Goal: Task Accomplishment & Management: Use online tool/utility

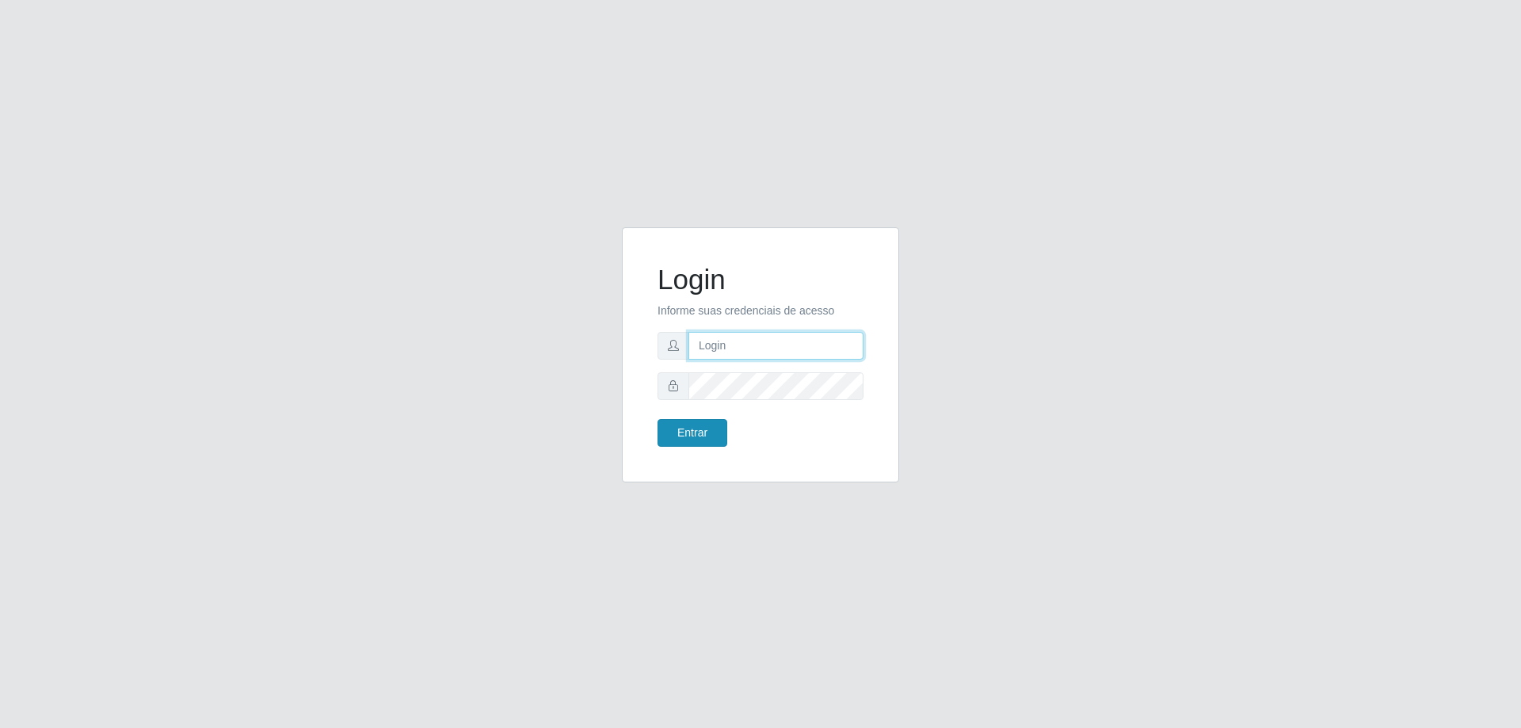
type input "[EMAIL_ADDRESS][DOMAIN_NAME]"
click at [692, 427] on button "Entrar" at bounding box center [693, 433] width 70 height 28
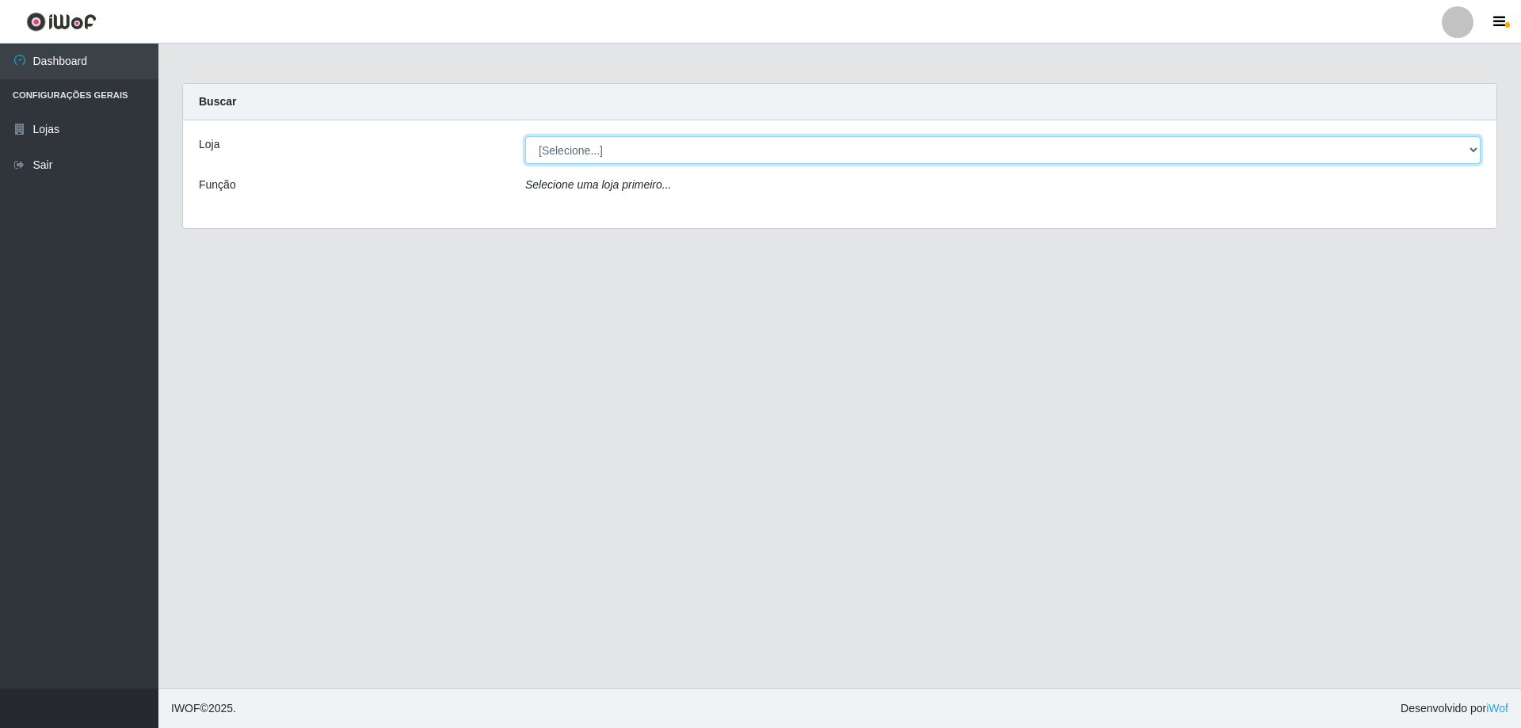
click at [1473, 150] on select "[Selecione...] SuperShow Bis - [GEOGRAPHIC_DATA]" at bounding box center [1003, 150] width 956 height 28
select select "59"
click at [525, 136] on select "[Selecione...] SuperShow Bis - [GEOGRAPHIC_DATA]" at bounding box center [1003, 150] width 956 height 28
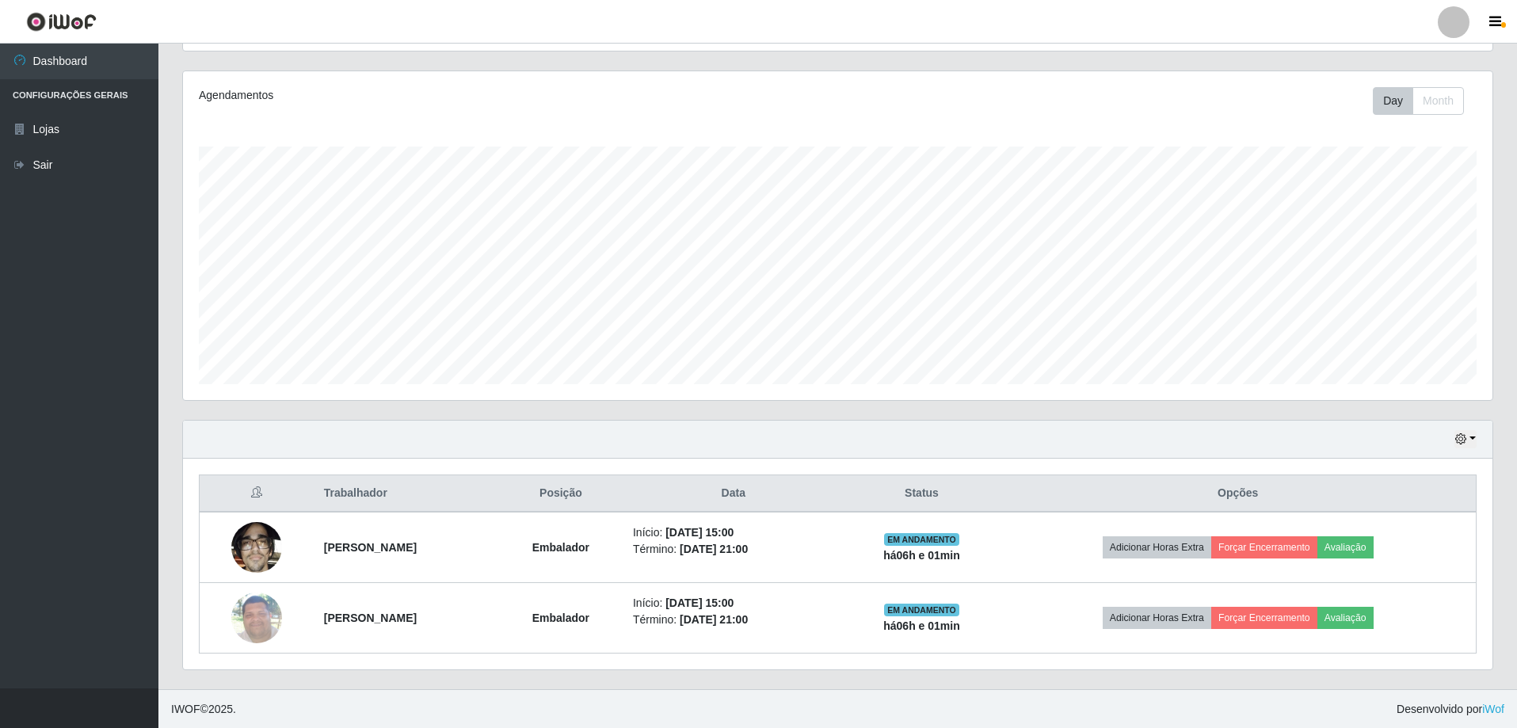
scroll to position [329, 1310]
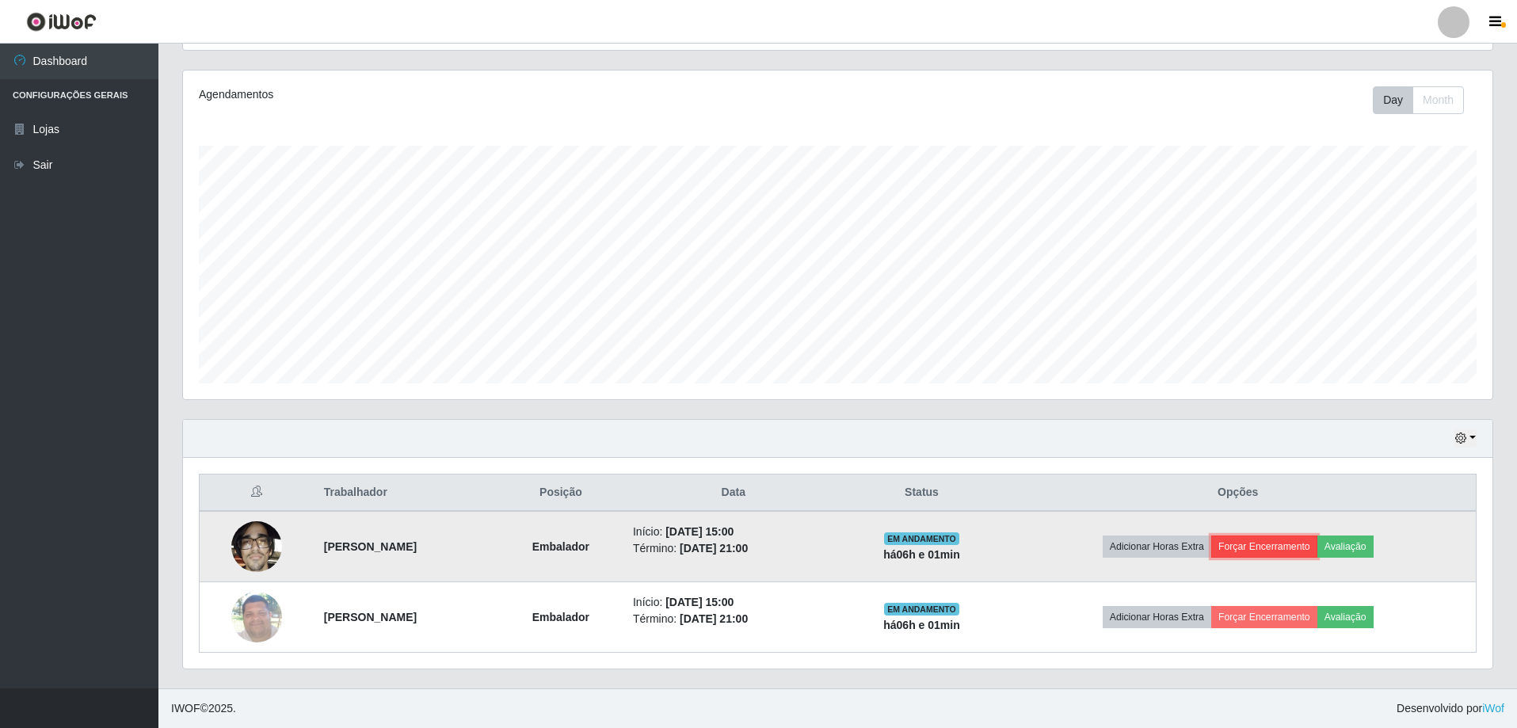
click at [1291, 545] on button "Forçar Encerramento" at bounding box center [1264, 547] width 106 height 22
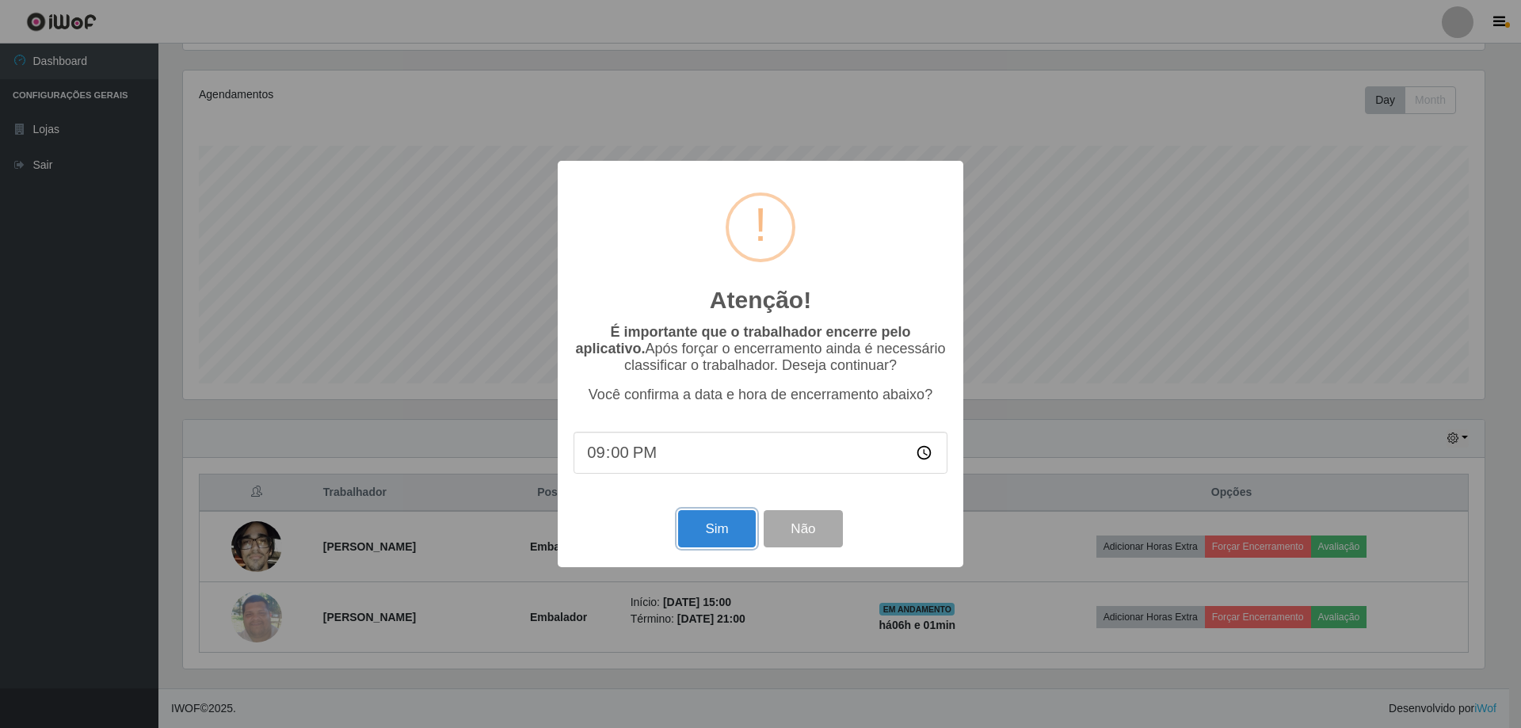
click at [714, 540] on button "Sim" at bounding box center [716, 528] width 77 height 37
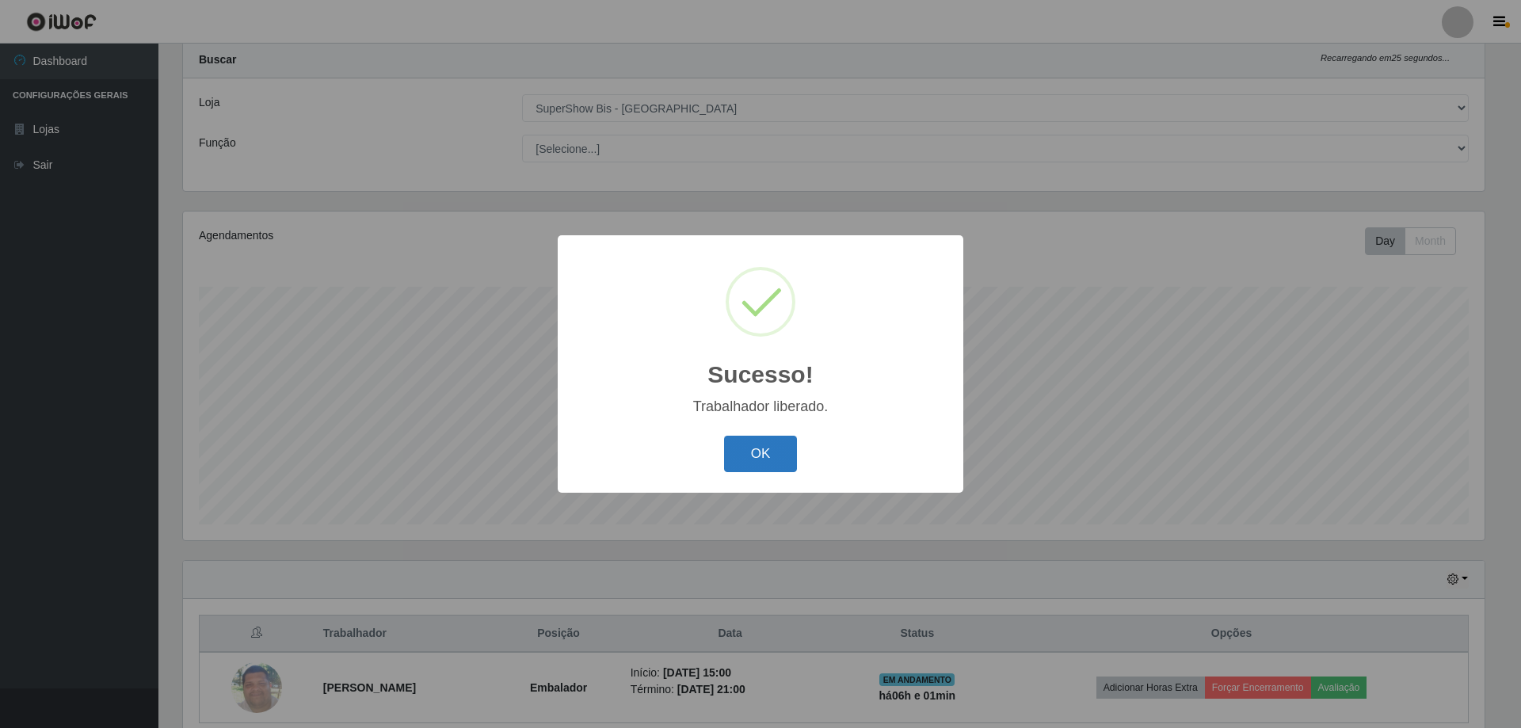
click at [765, 456] on button "OK" at bounding box center [761, 454] width 74 height 37
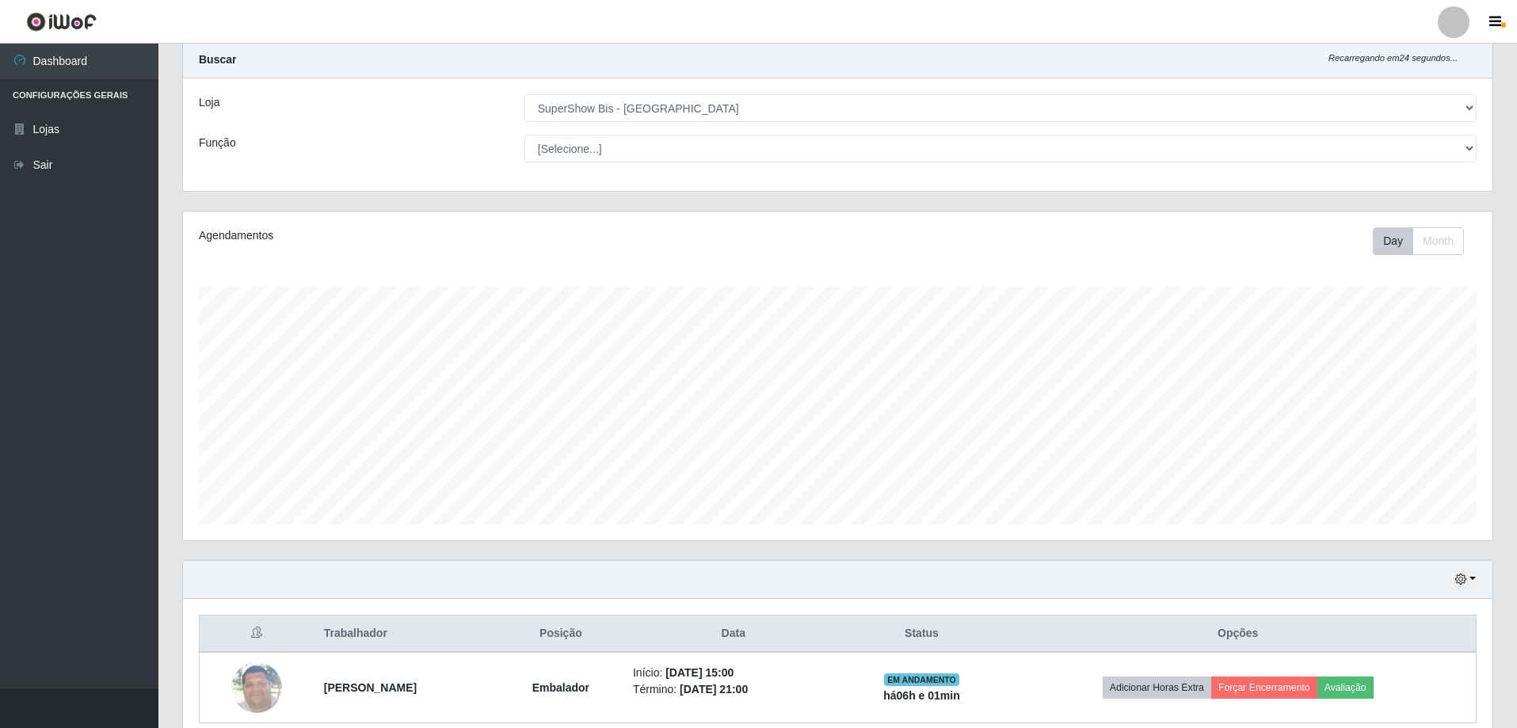
scroll to position [113, 0]
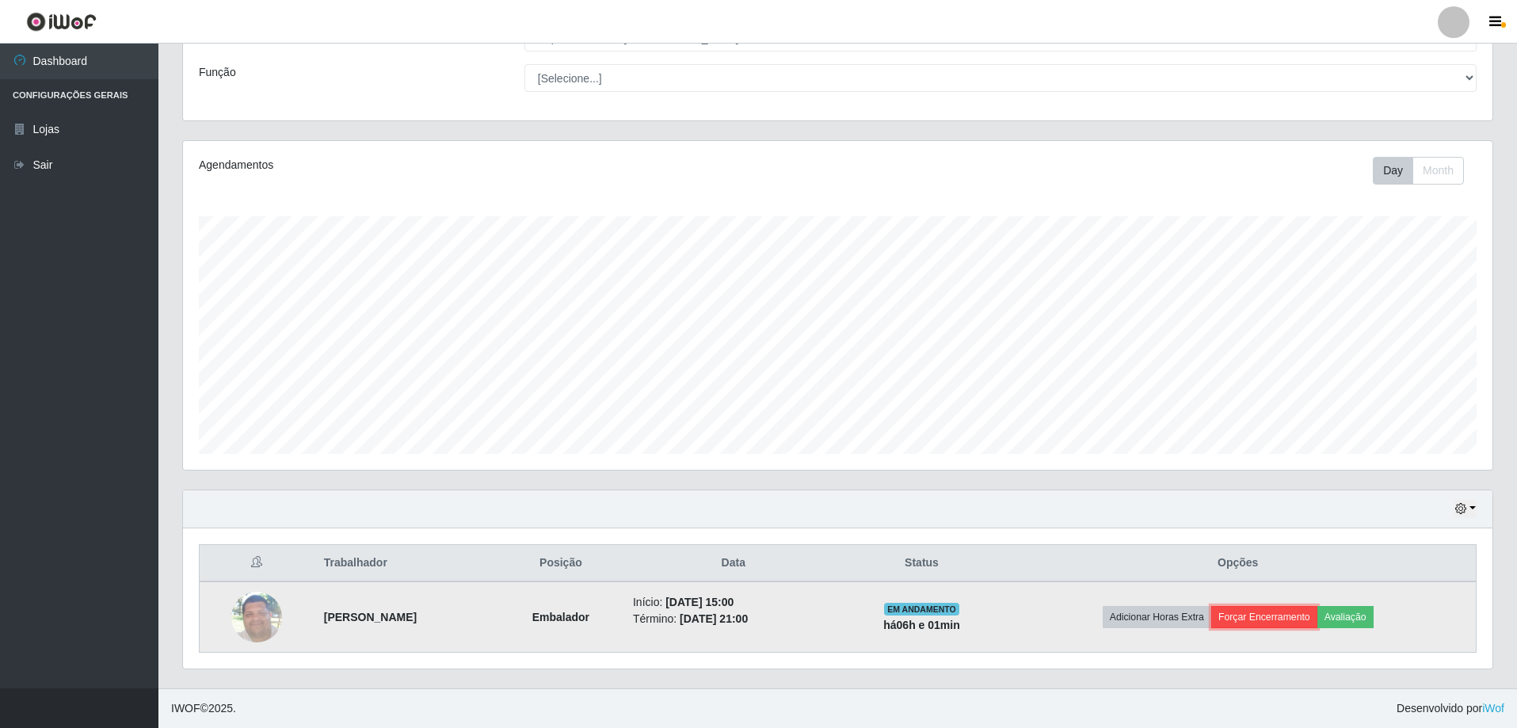
click at [1261, 612] on button "Forçar Encerramento" at bounding box center [1264, 617] width 106 height 22
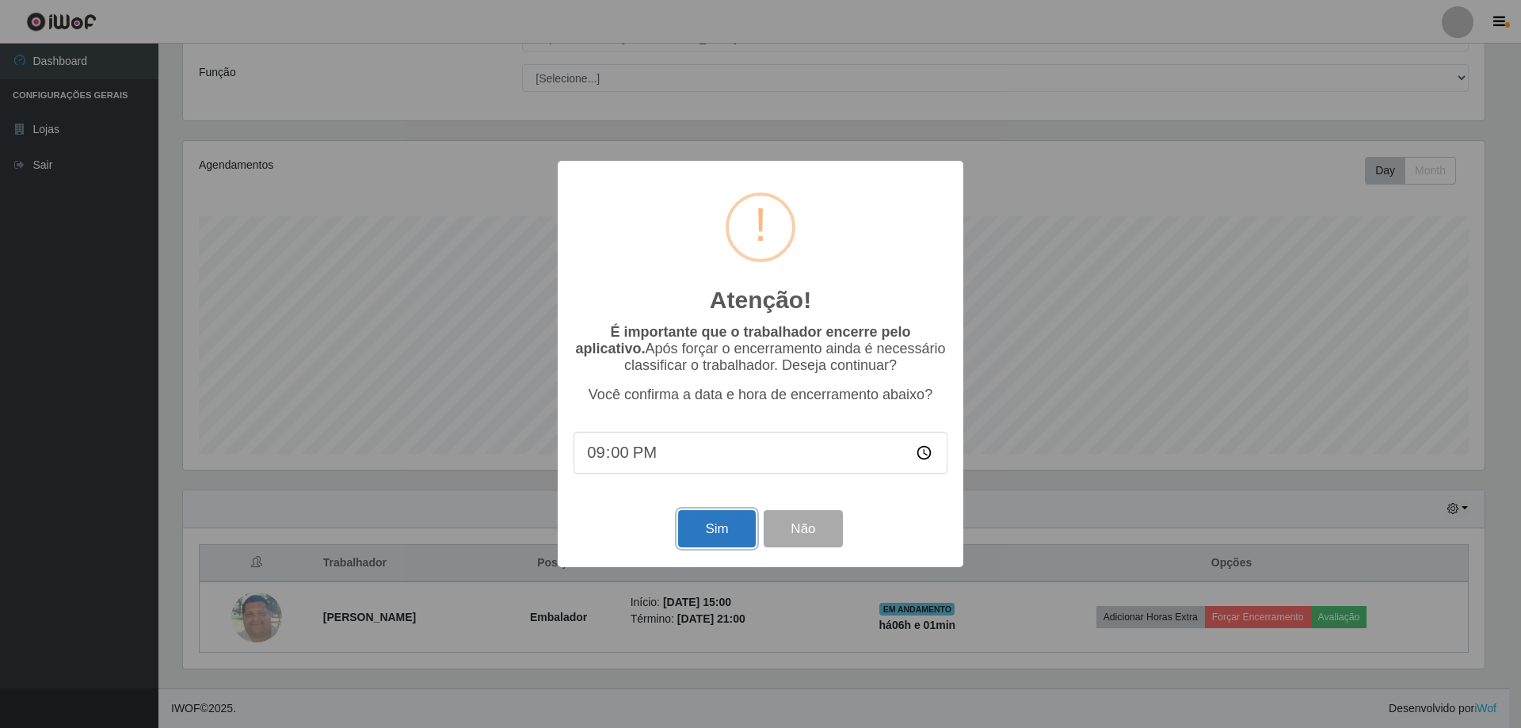
click at [705, 529] on button "Sim" at bounding box center [716, 528] width 77 height 37
